Goal: Task Accomplishment & Management: Manage account settings

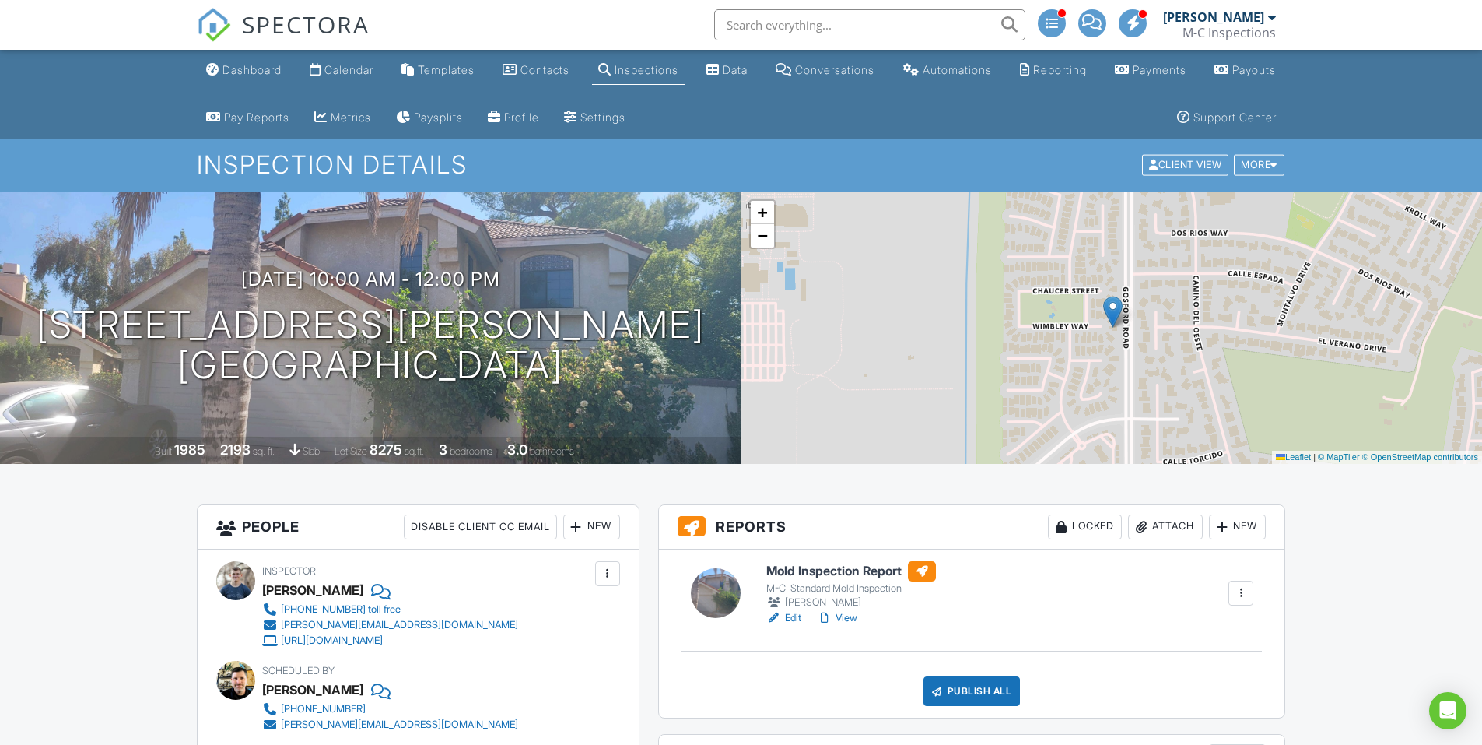
click at [279, 73] on div "Dashboard" at bounding box center [252, 69] width 59 height 13
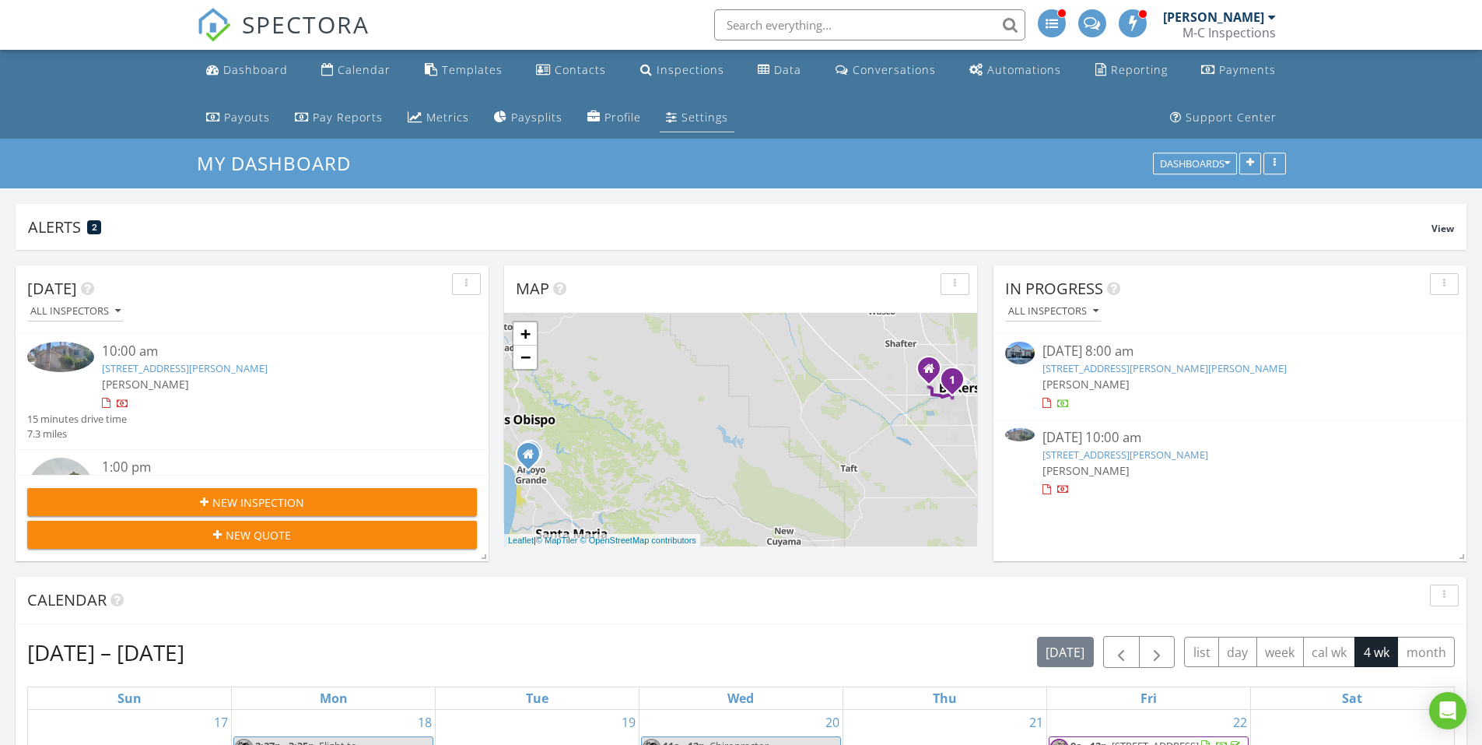
click at [660, 117] on link "Settings" at bounding box center [697, 117] width 75 height 29
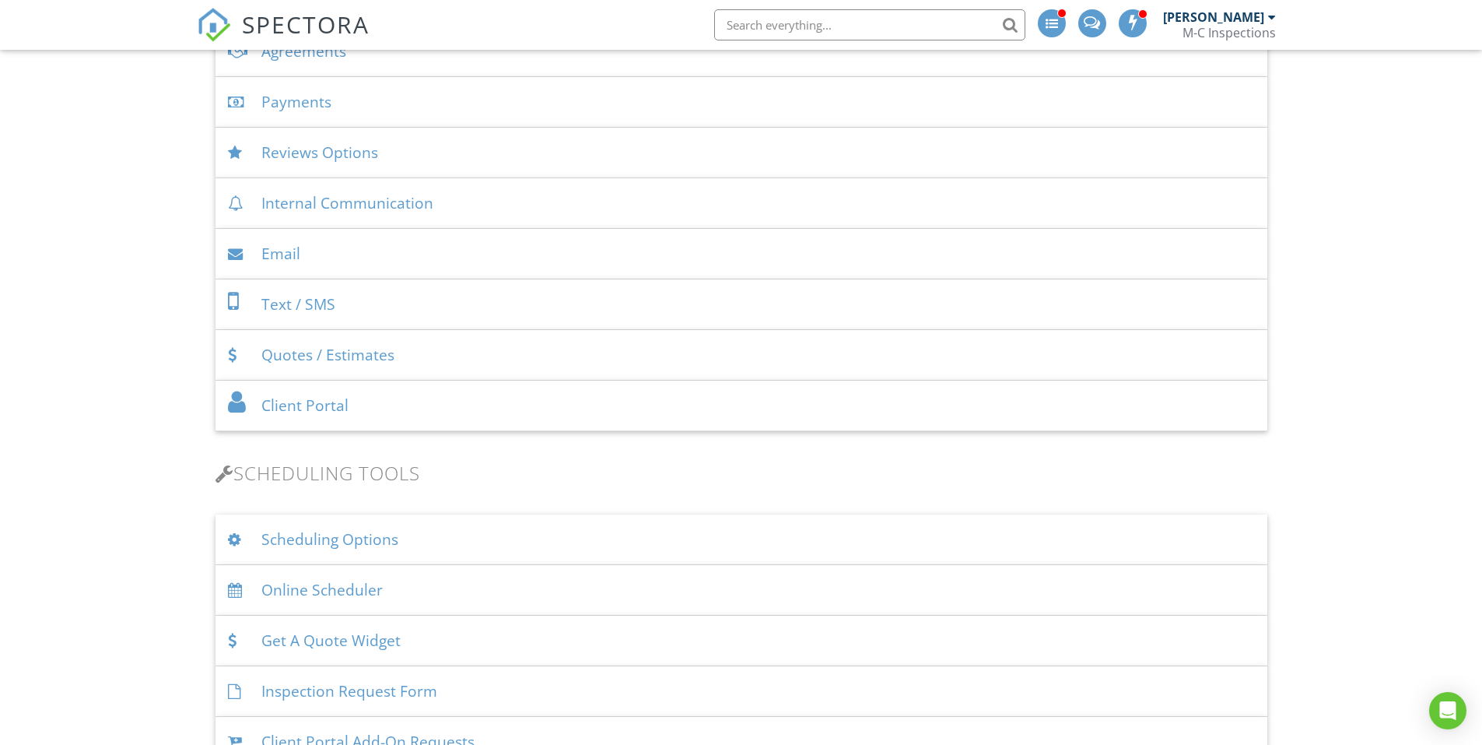
scroll to position [856, 0]
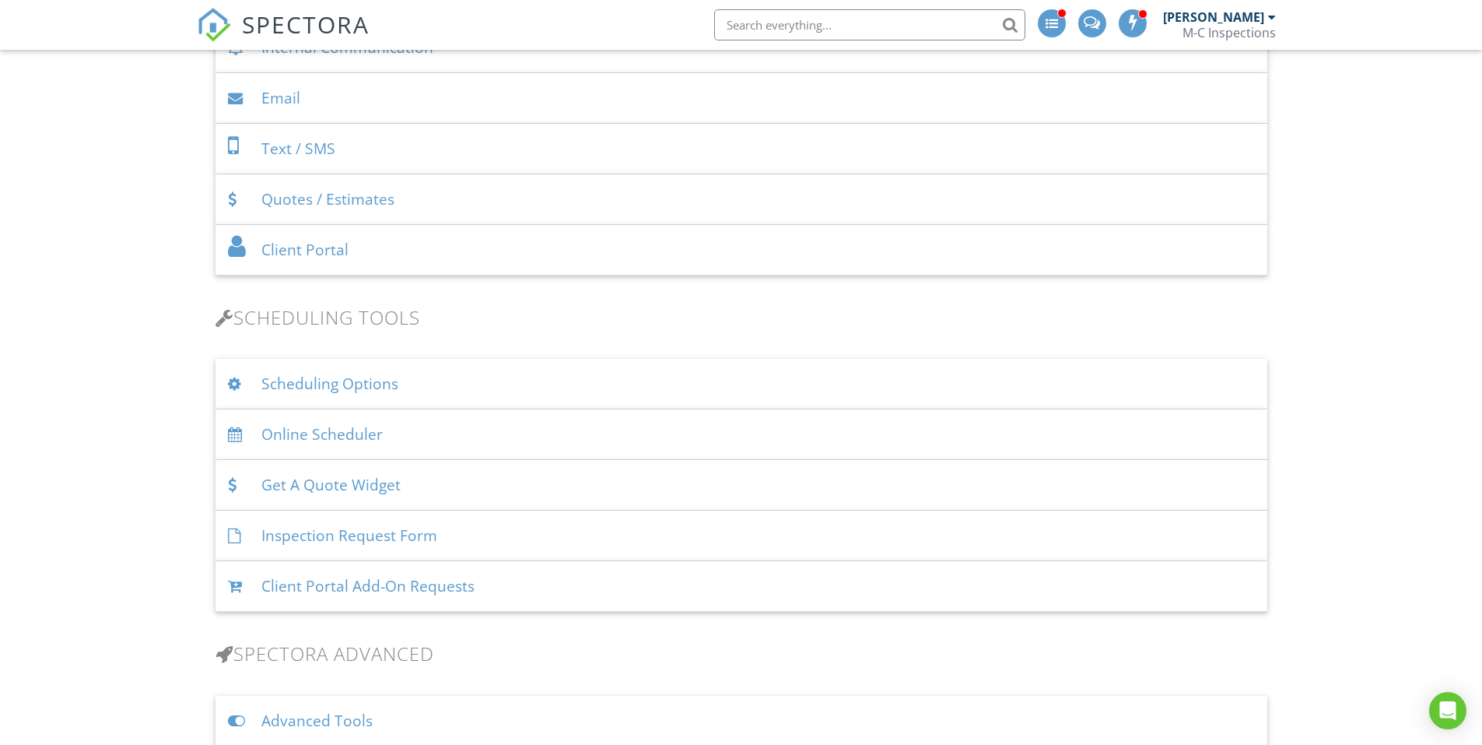
click at [357, 199] on div "Quotes / Estimates" at bounding box center [742, 199] width 1052 height 51
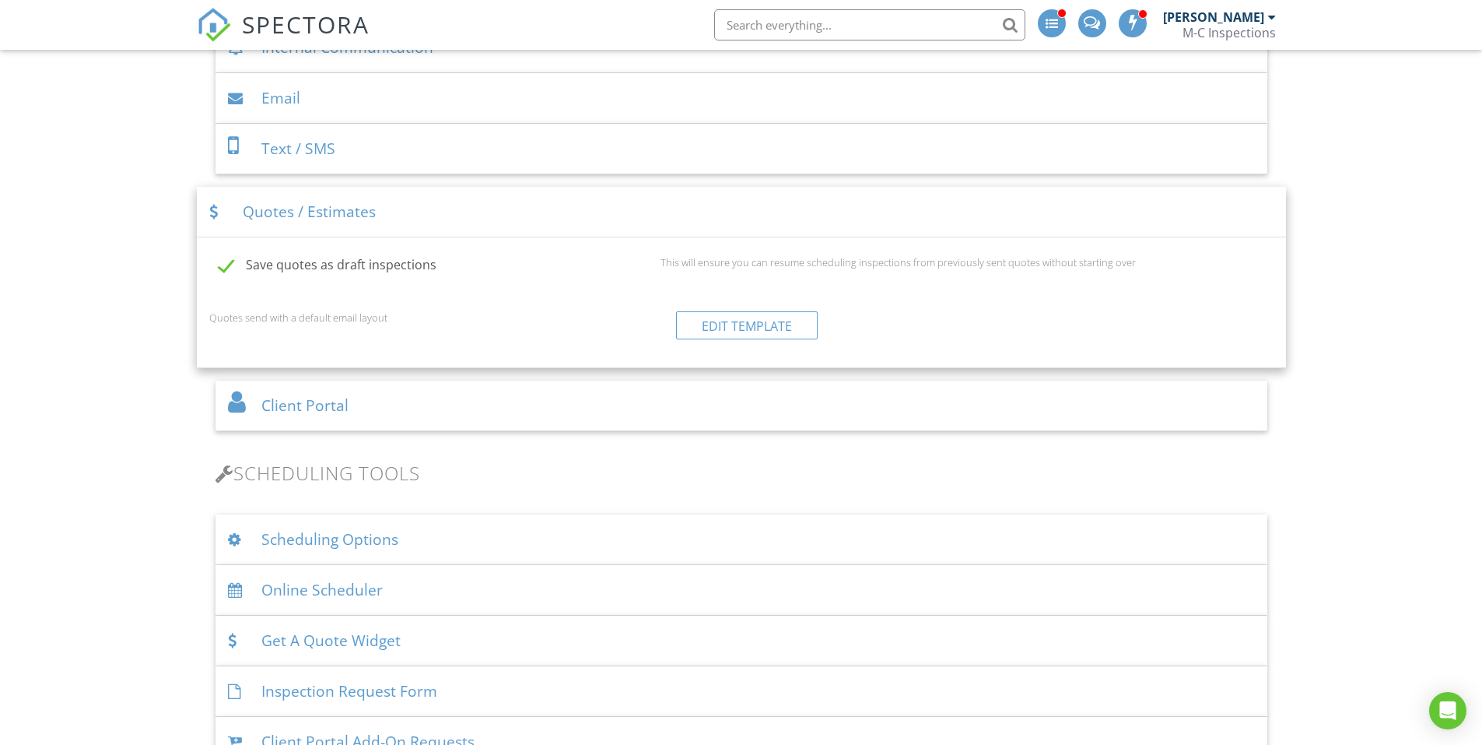
click at [457, 215] on div "Quotes / Estimates" at bounding box center [741, 212] width 1089 height 51
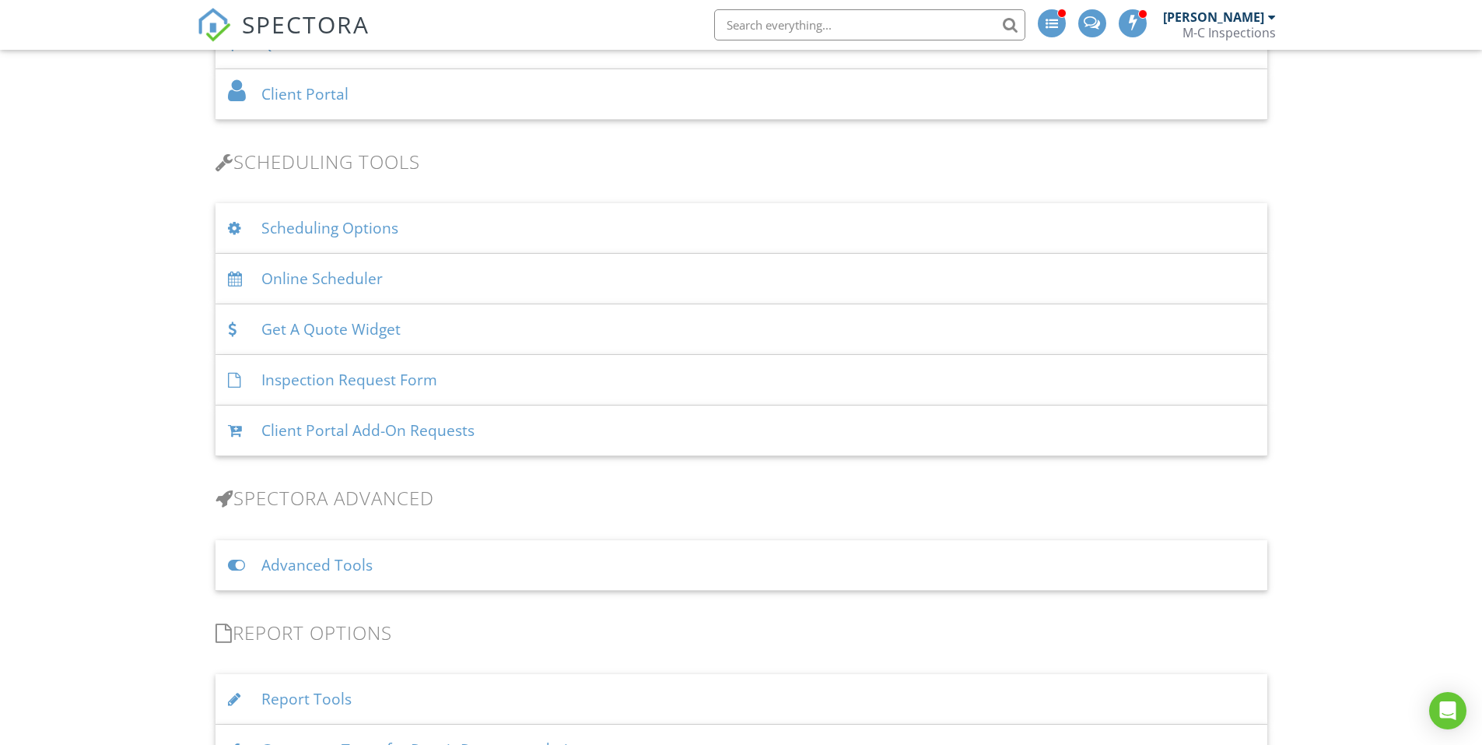
scroll to position [1089, 0]
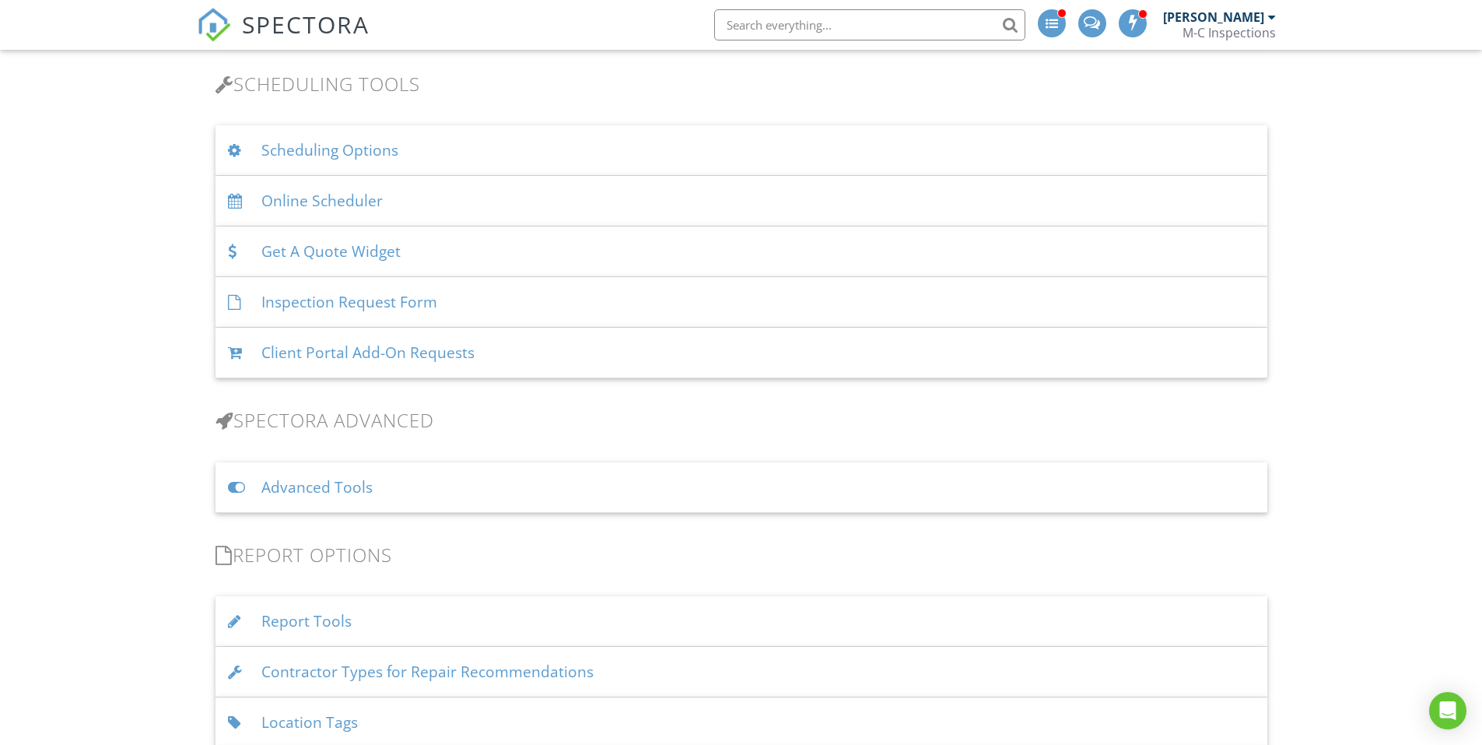
click at [647, 300] on div "Inspection Request Form" at bounding box center [742, 302] width 1052 height 51
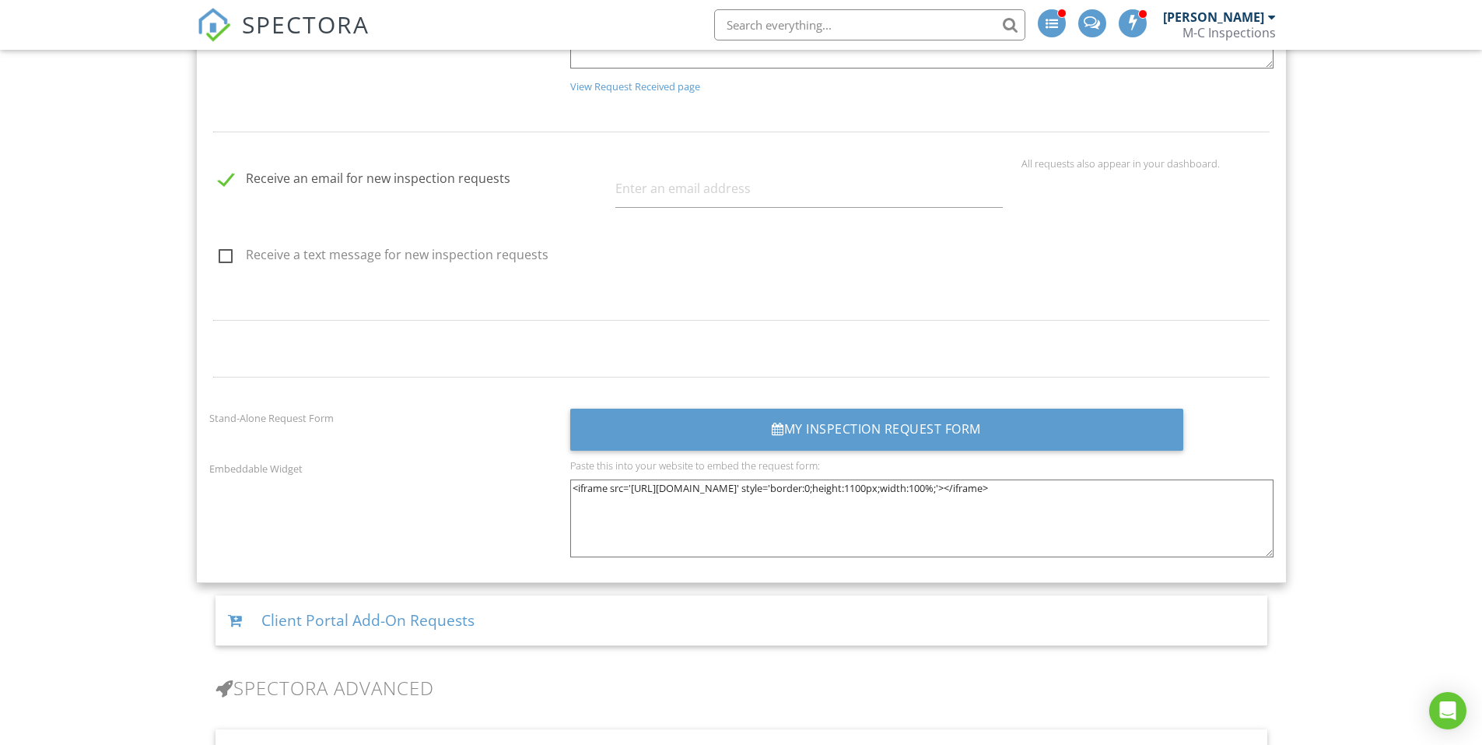
scroll to position [2179, 0]
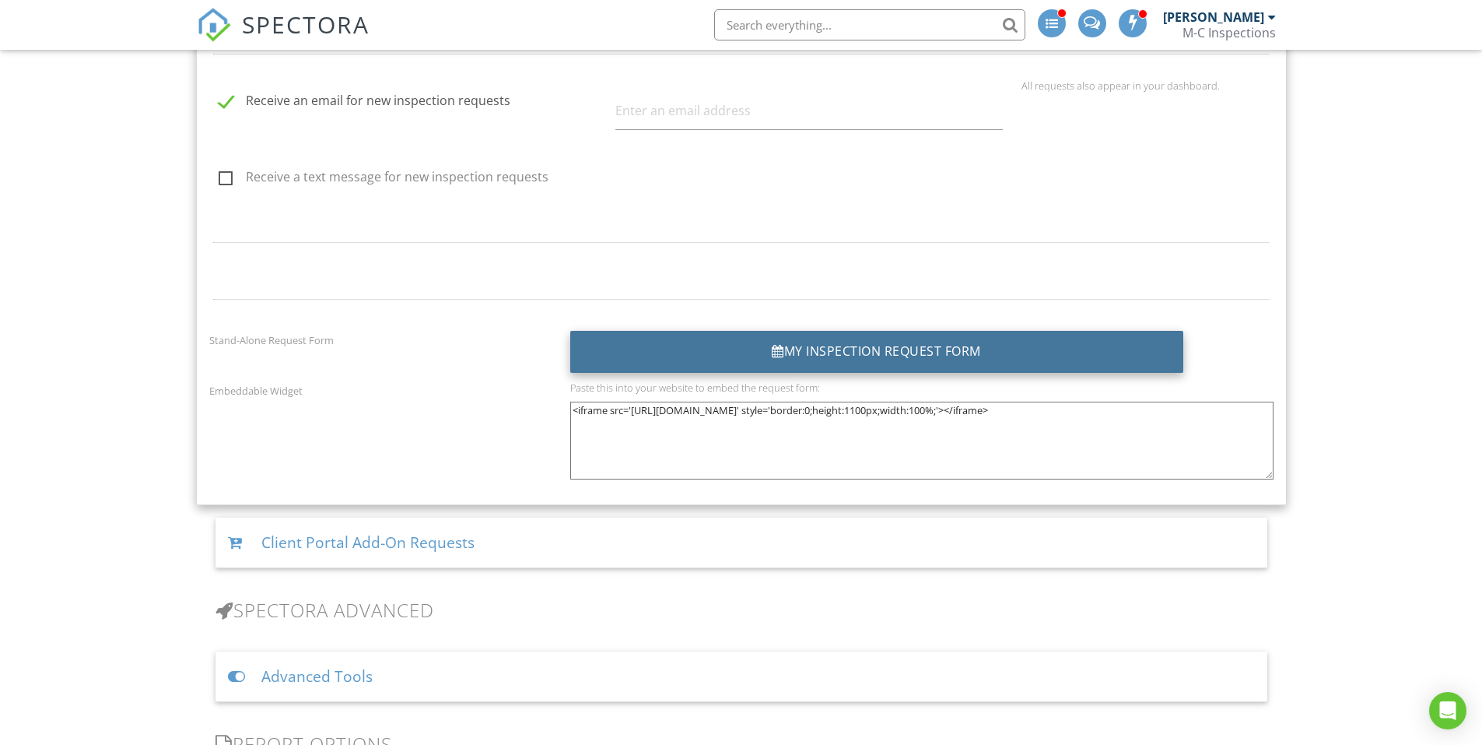
click at [839, 351] on div "My Inspection Request Form" at bounding box center [876, 352] width 613 height 42
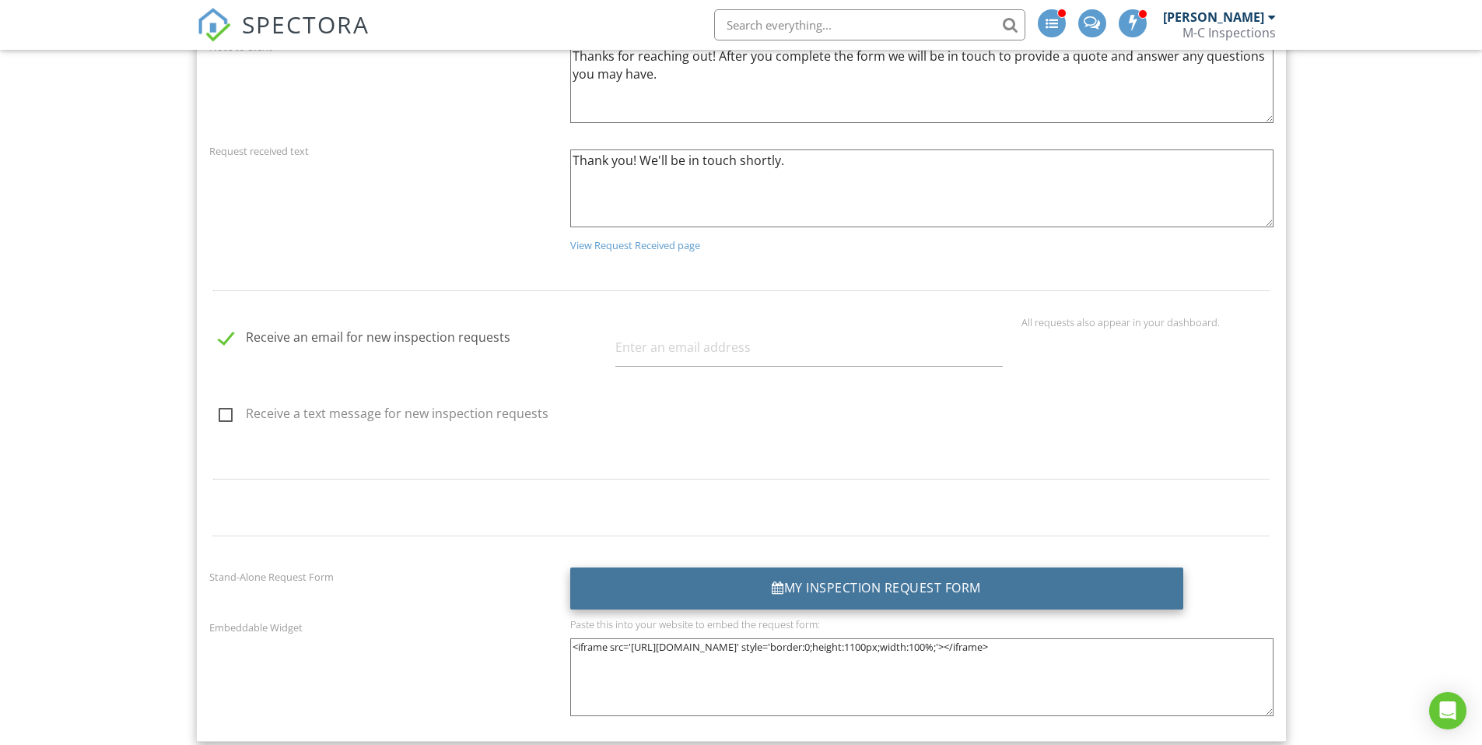
scroll to position [1864, 0]
